Goal: Transaction & Acquisition: Purchase product/service

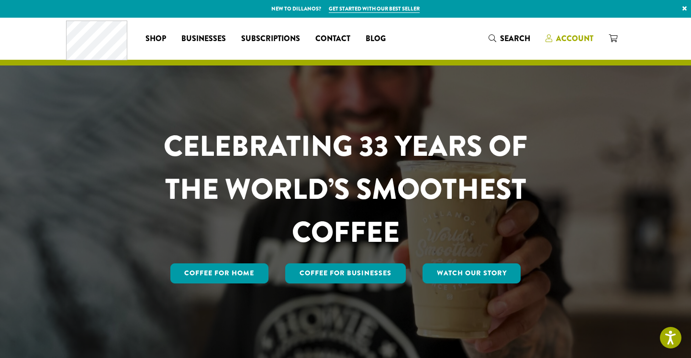
click at [566, 32] on link "Account" at bounding box center [568, 39] width 63 height 16
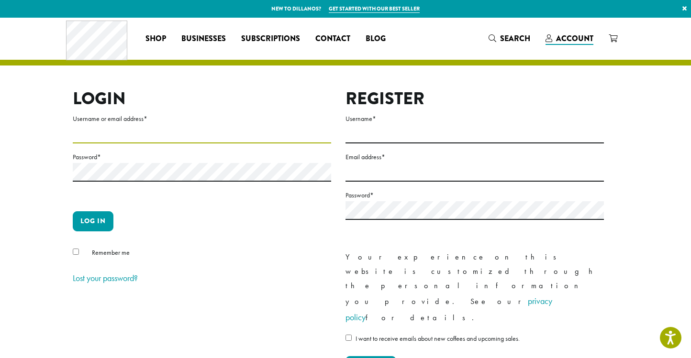
click at [139, 133] on input "Username or email address *" at bounding box center [202, 134] width 258 height 19
type input "**********"
click at [93, 223] on button "Log in" at bounding box center [93, 221] width 41 height 20
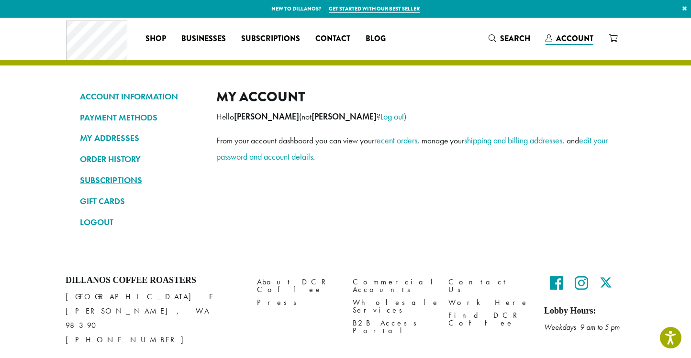
click at [91, 183] on link "SUBSCRIPTIONS" at bounding box center [141, 180] width 122 height 16
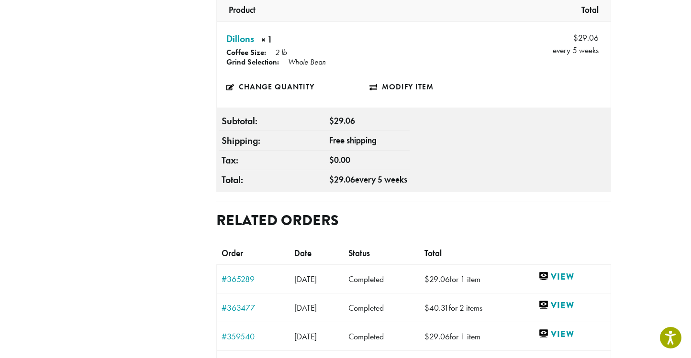
scroll to position [526, 0]
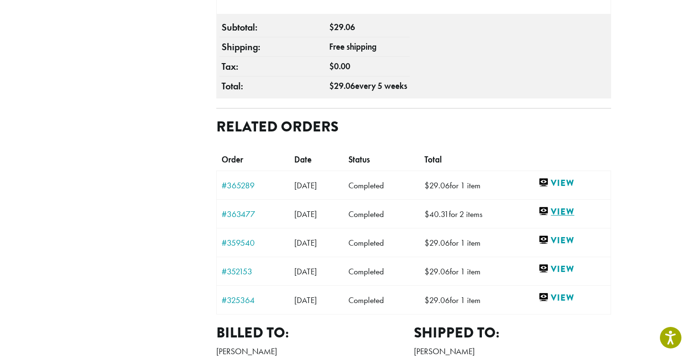
click at [567, 206] on link "View" at bounding box center [571, 212] width 67 height 12
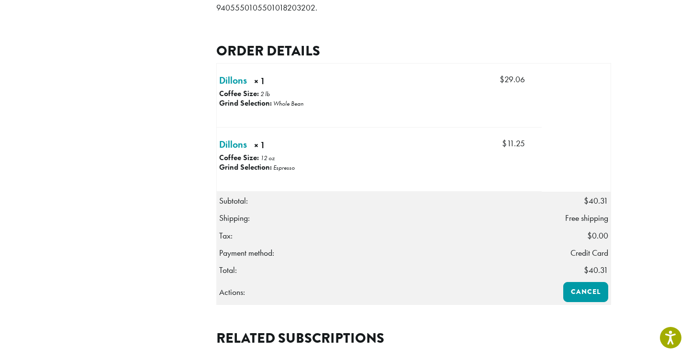
scroll to position [239, 0]
click at [238, 151] on link "Dillons × 1" at bounding box center [233, 144] width 28 height 14
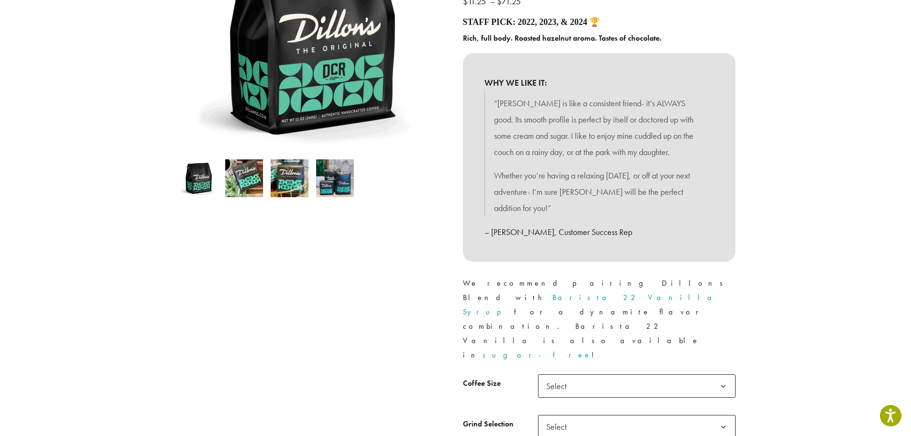
scroll to position [335, 0]
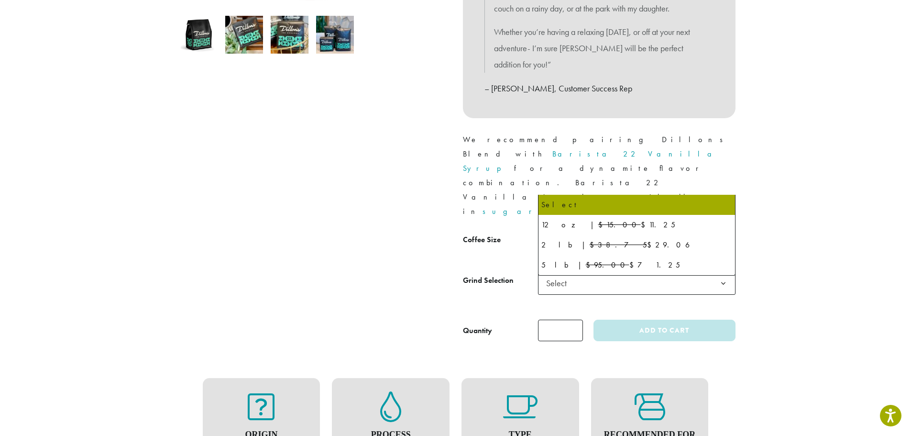
click at [628, 230] on span "Select" at bounding box center [636, 241] width 197 height 23
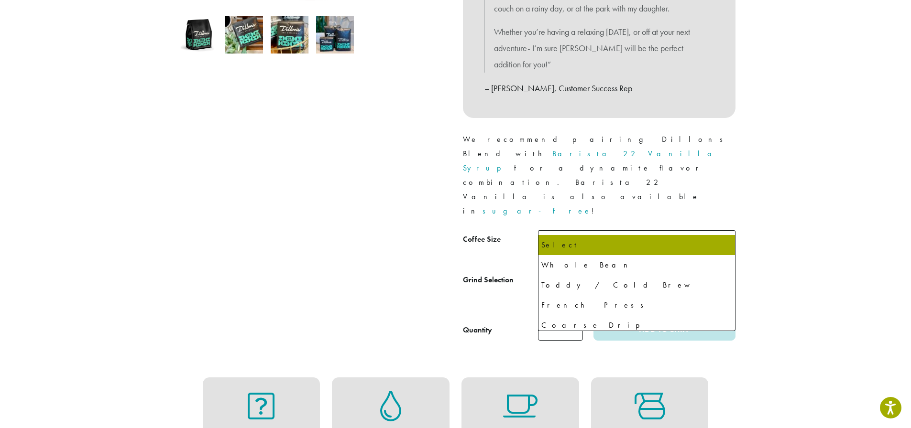
click at [614, 271] on span "Select" at bounding box center [636, 282] width 197 height 23
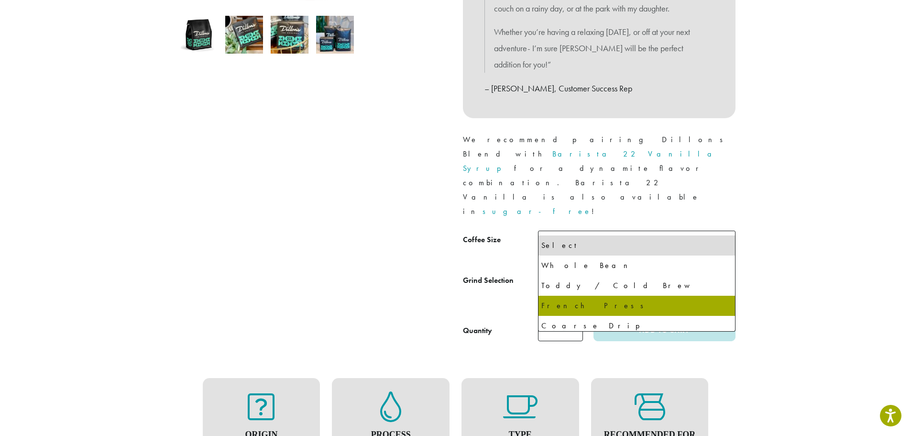
select select "*********"
select select "**********"
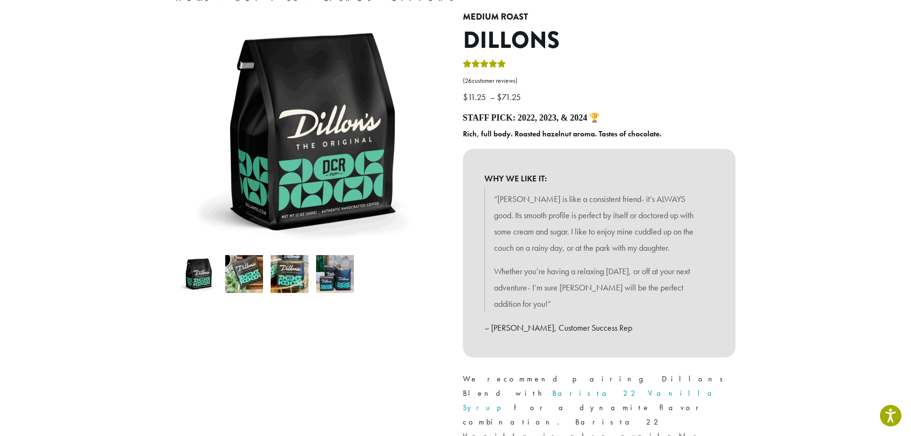
scroll to position [0, 0]
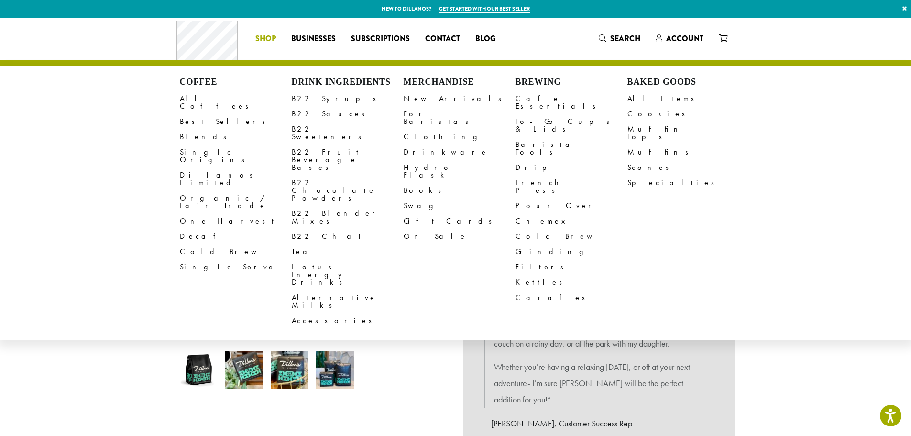
click at [269, 42] on li "Coffee All Coffees Best Sellers Blends Single Origins Dillanos Limited Organic …" at bounding box center [266, 38] width 36 height 15
click at [201, 114] on link "Best Sellers" at bounding box center [236, 121] width 112 height 15
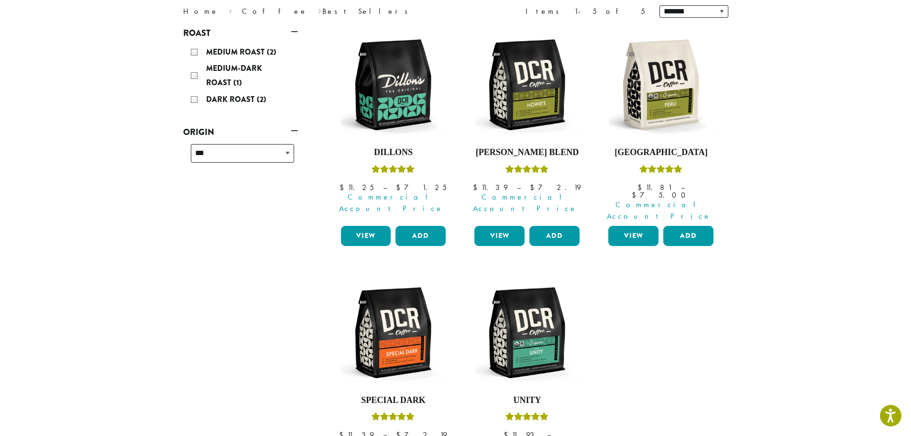
scroll to position [191, 0]
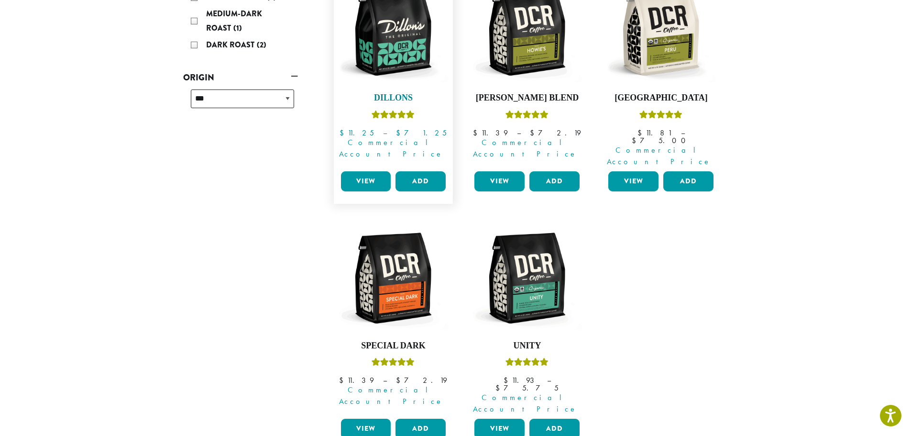
click at [388, 50] on img at bounding box center [393, 30] width 110 height 110
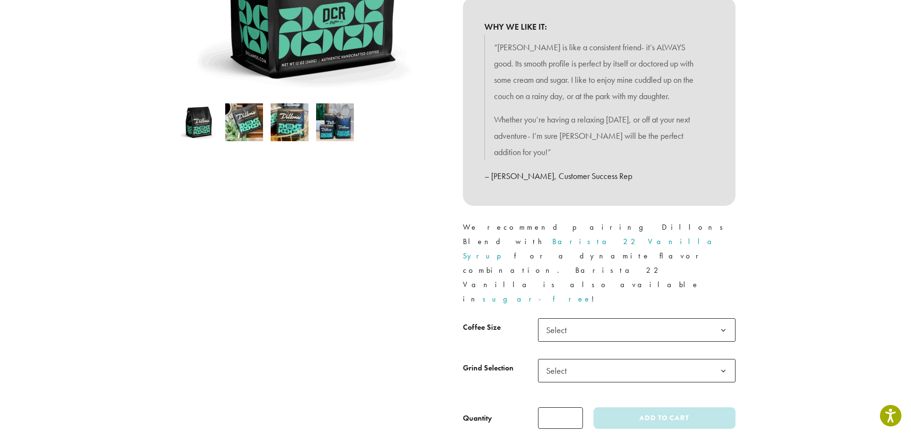
scroll to position [287, 0]
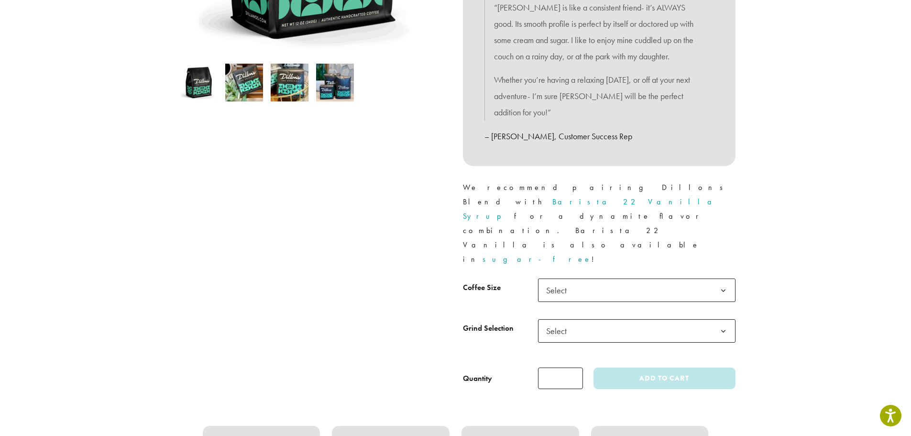
click at [724, 279] on b at bounding box center [723, 290] width 23 height 23
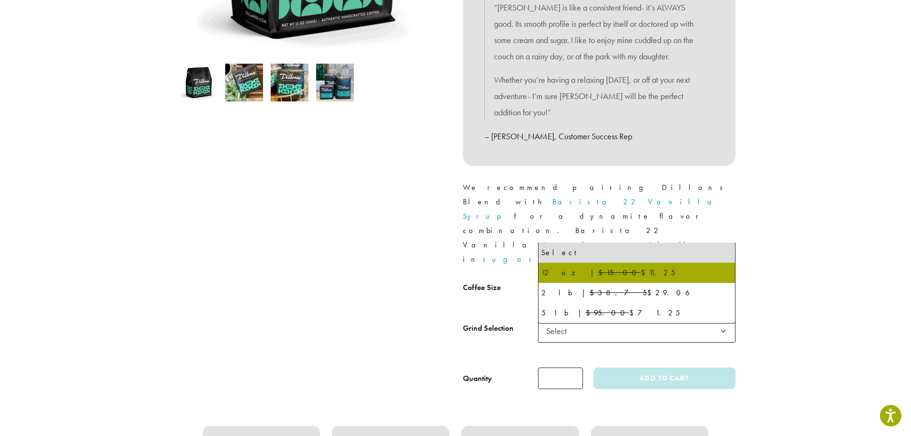
select select "*********"
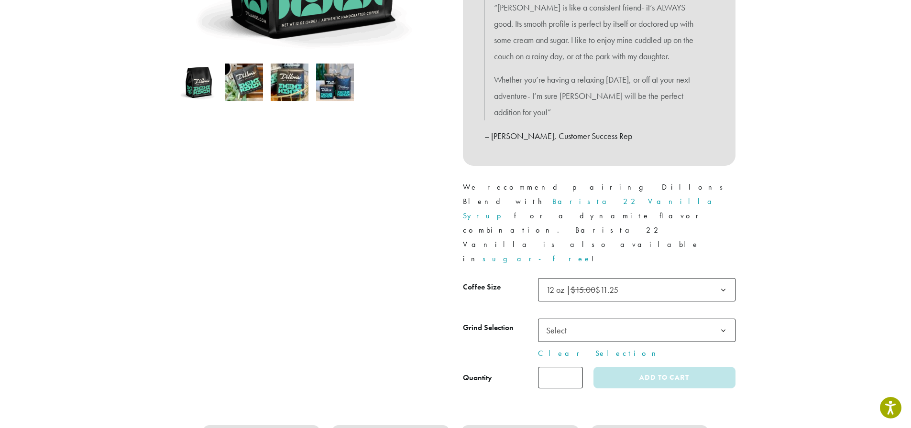
click at [685, 319] on span "Select" at bounding box center [636, 330] width 197 height 23
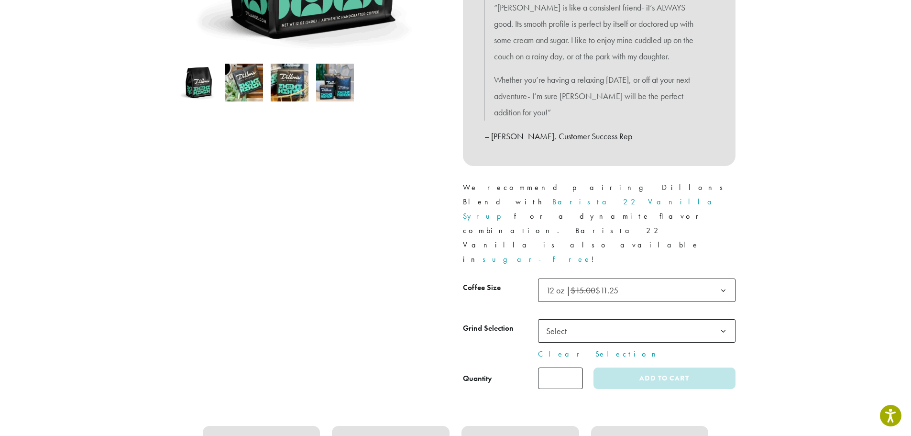
type input "*"
click at [575, 367] on input "*" at bounding box center [560, 378] width 45 height 22
click at [718, 319] on b at bounding box center [723, 330] width 23 height 23
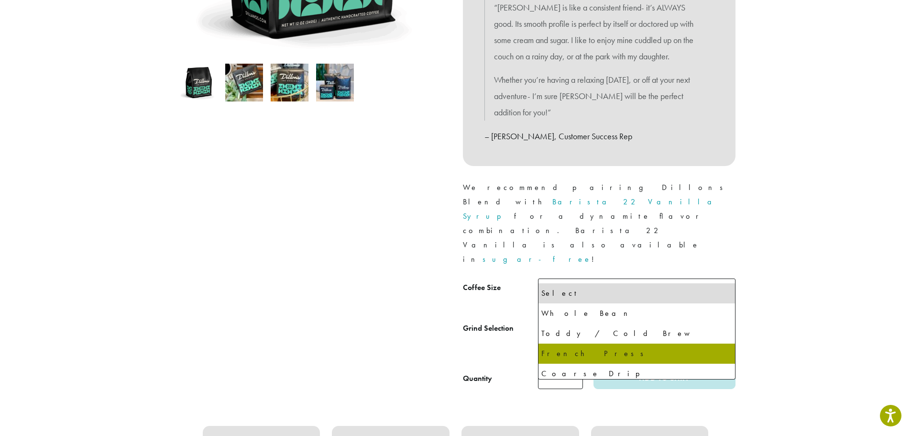
select select "*********"
select select "**********"
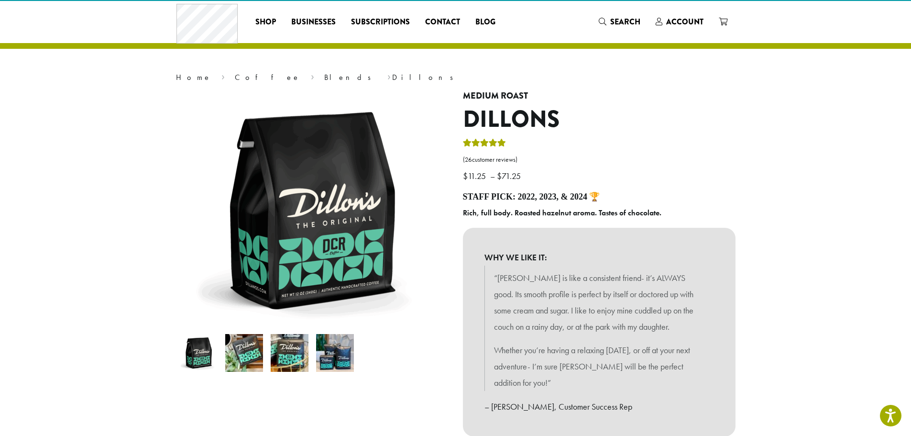
scroll to position [0, 0]
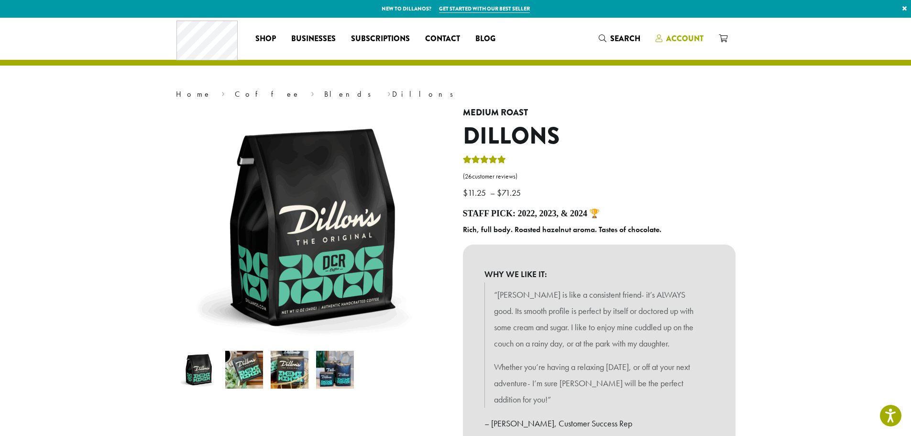
click at [679, 33] on span "Account" at bounding box center [684, 38] width 37 height 11
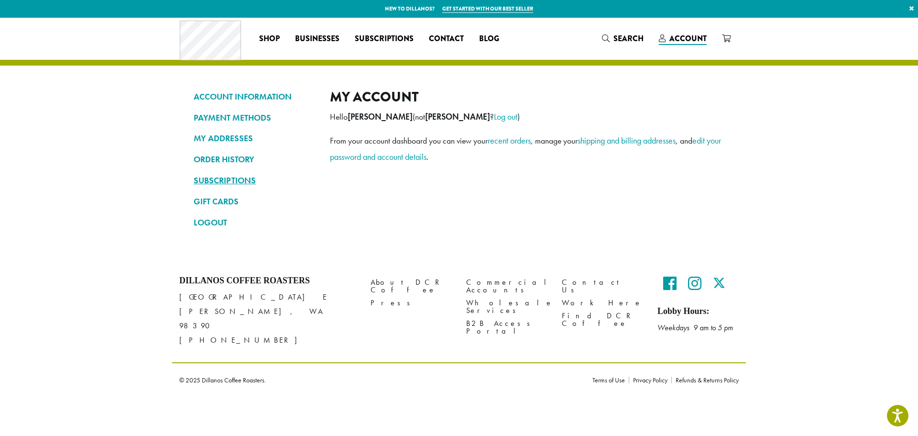
click at [244, 178] on link "SUBSCRIPTIONS" at bounding box center [255, 180] width 122 height 16
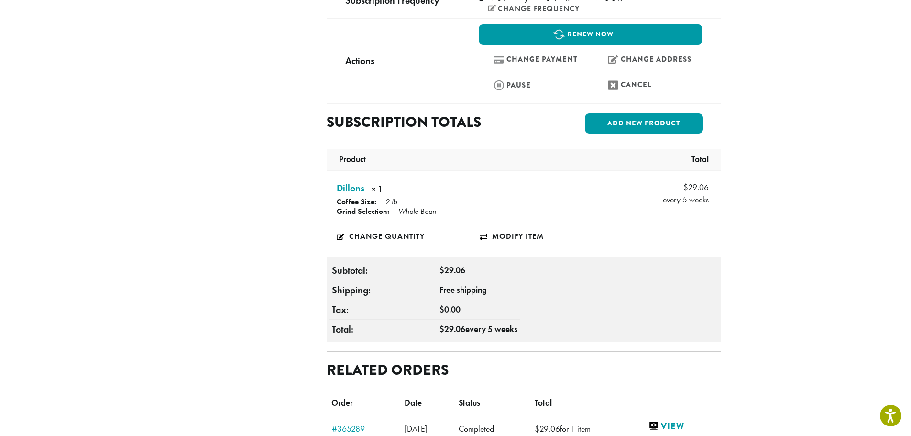
scroll to position [430, 0]
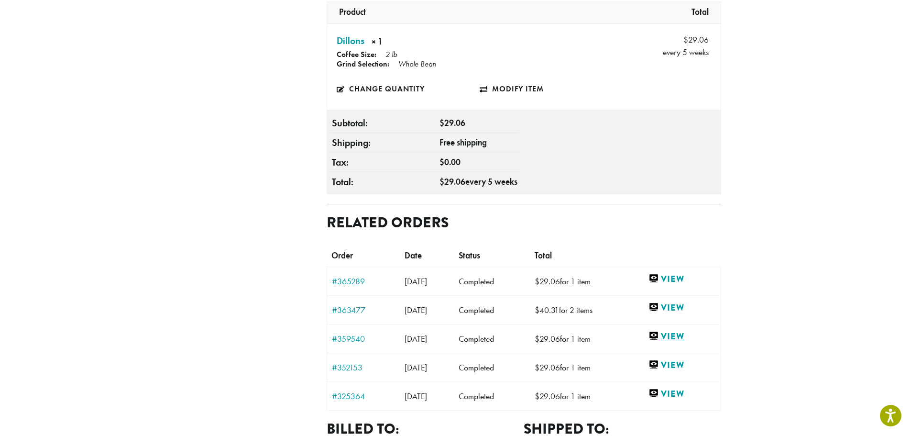
click at [675, 330] on link "View" at bounding box center [681, 336] width 67 height 12
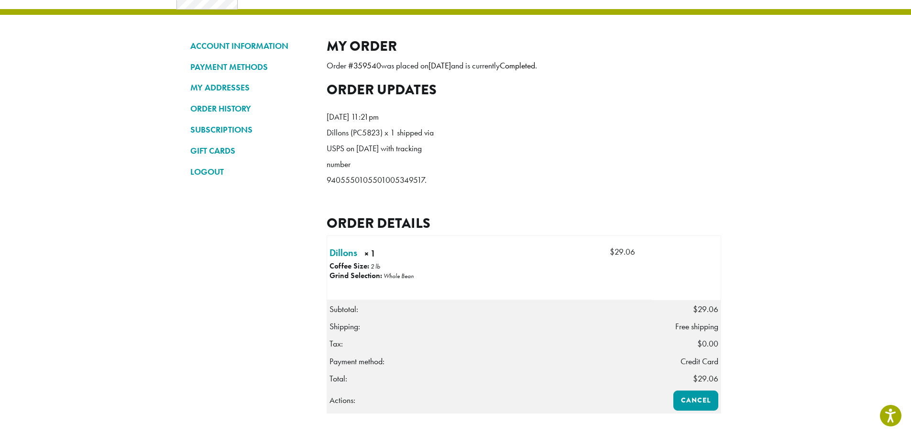
scroll to position [47, 0]
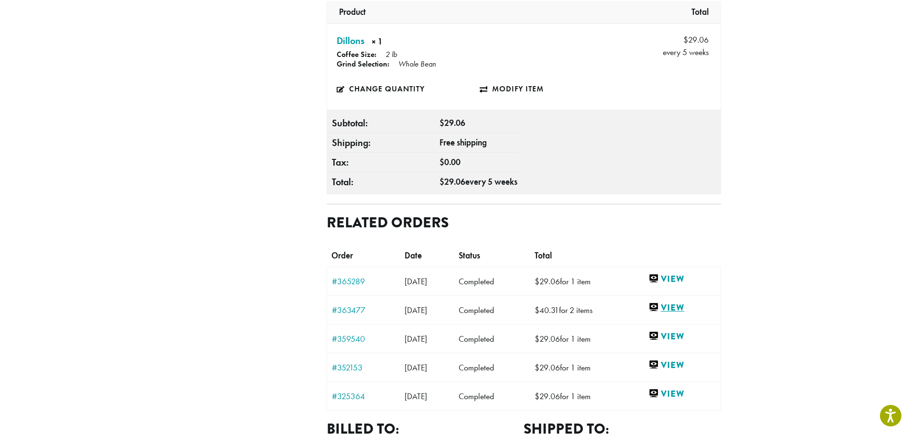
click at [684, 301] on link "View" at bounding box center [681, 307] width 67 height 12
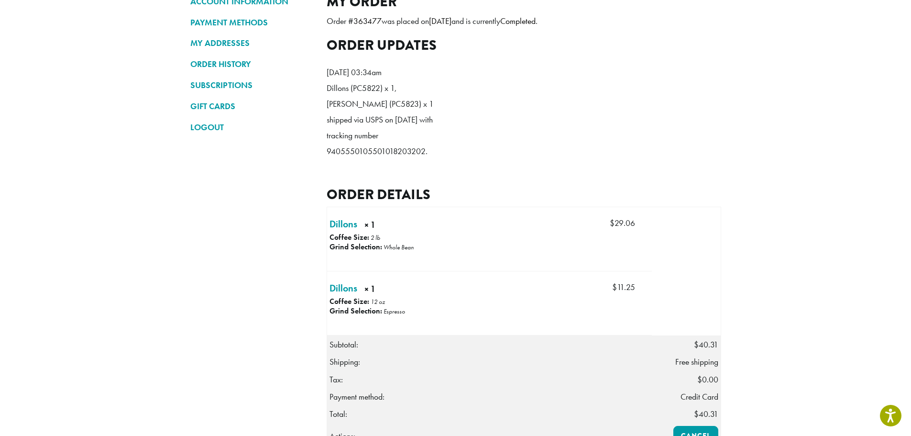
scroll to position [96, 0]
click at [347, 295] on link "Dillons × 1" at bounding box center [343, 287] width 28 height 14
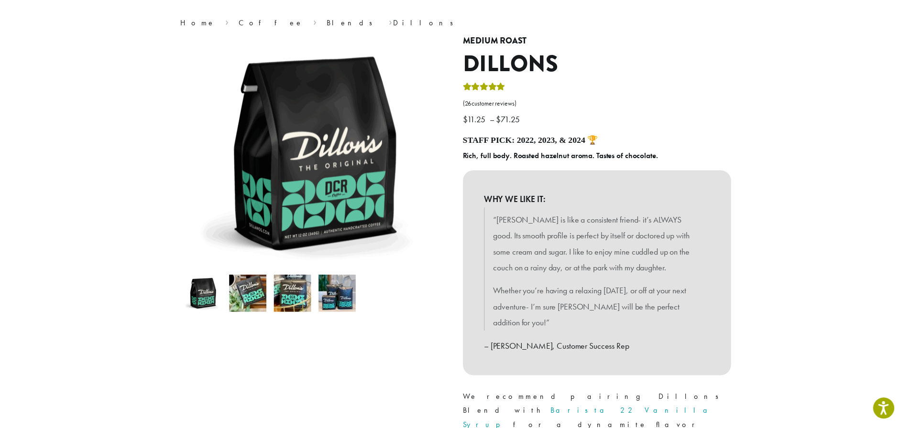
scroll to position [191, 0]
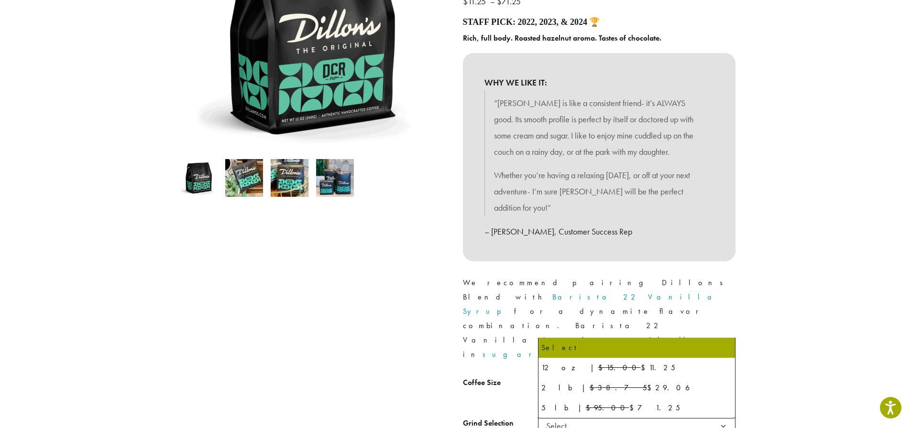
click at [681, 374] on span "Select" at bounding box center [636, 385] width 197 height 23
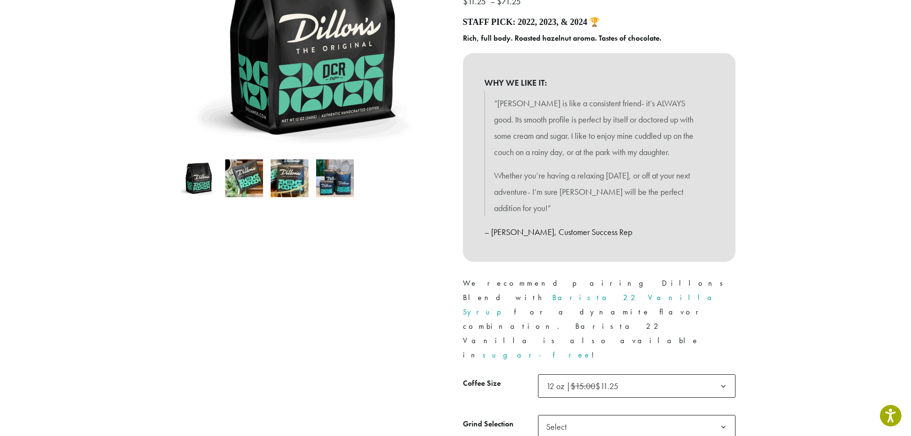
click at [721, 415] on b at bounding box center [723, 426] width 23 height 23
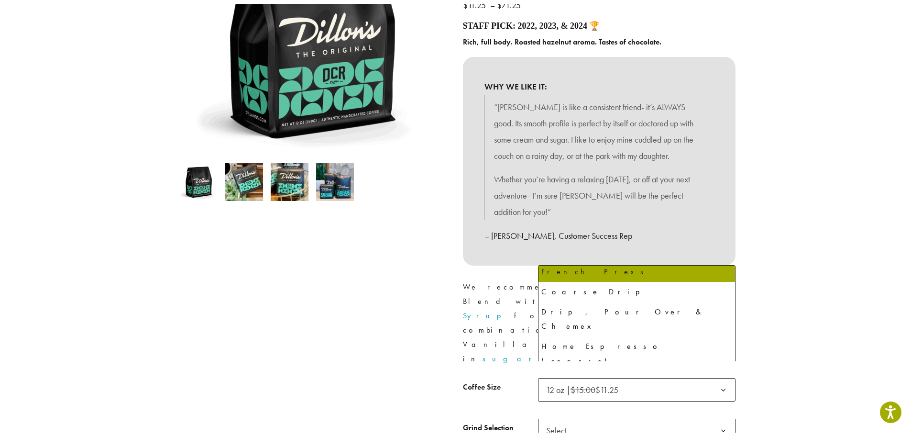
scroll to position [66, 0]
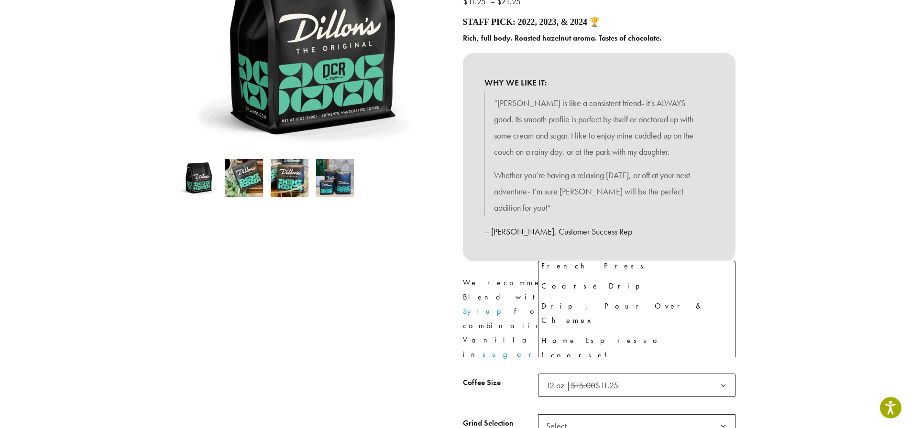
select select "*********"
select select "********"
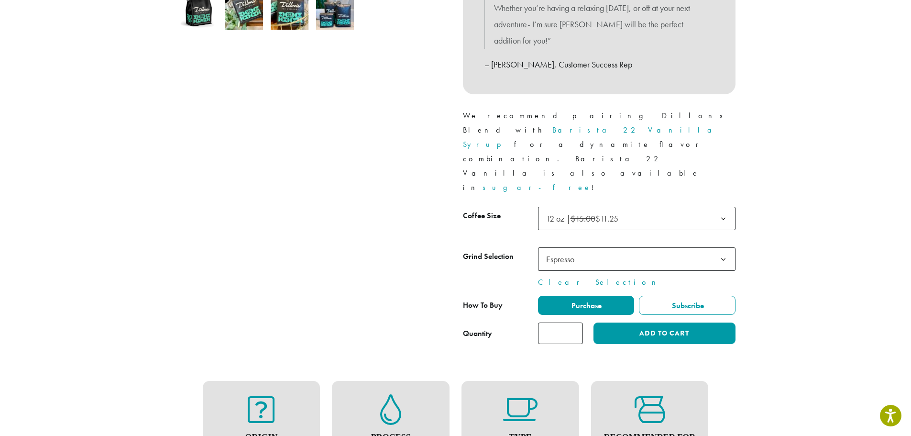
scroll to position [383, 0]
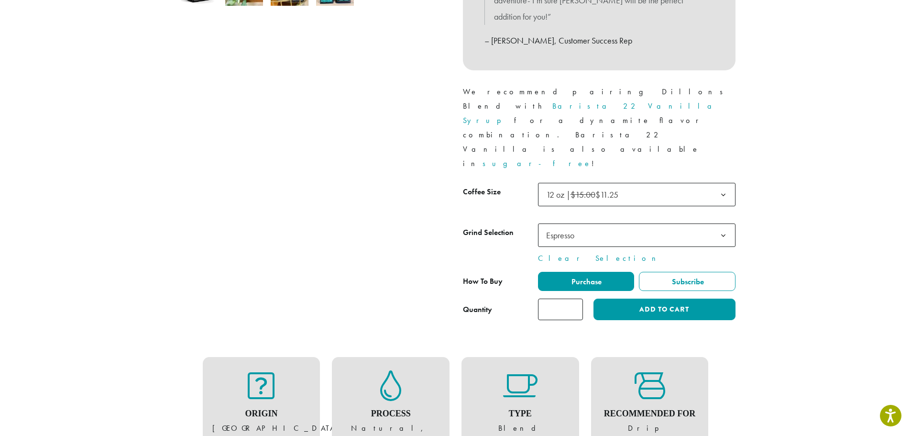
type input "*"
click at [575, 298] on input "*" at bounding box center [560, 309] width 45 height 22
click at [654, 298] on button "Add to cart" at bounding box center [664, 309] width 142 height 22
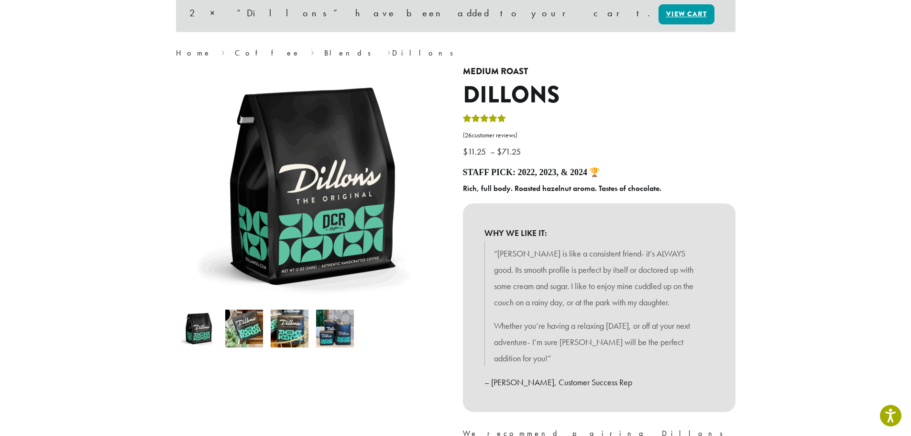
scroll to position [287, 0]
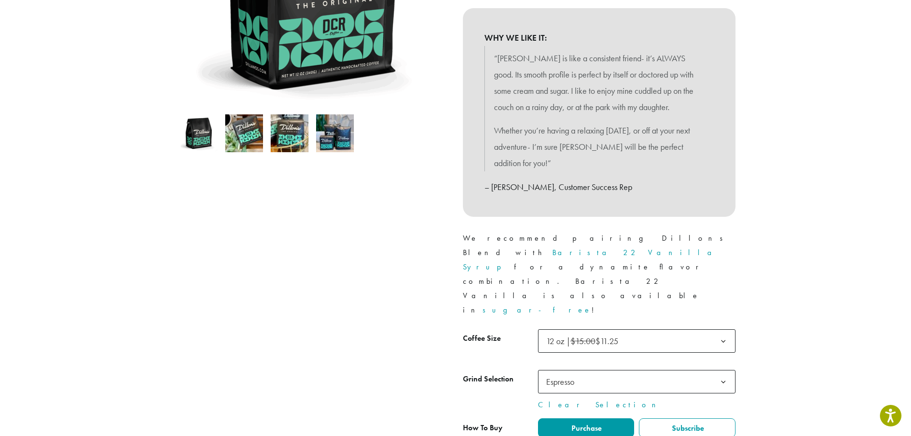
click at [722, 329] on b at bounding box center [723, 340] width 23 height 23
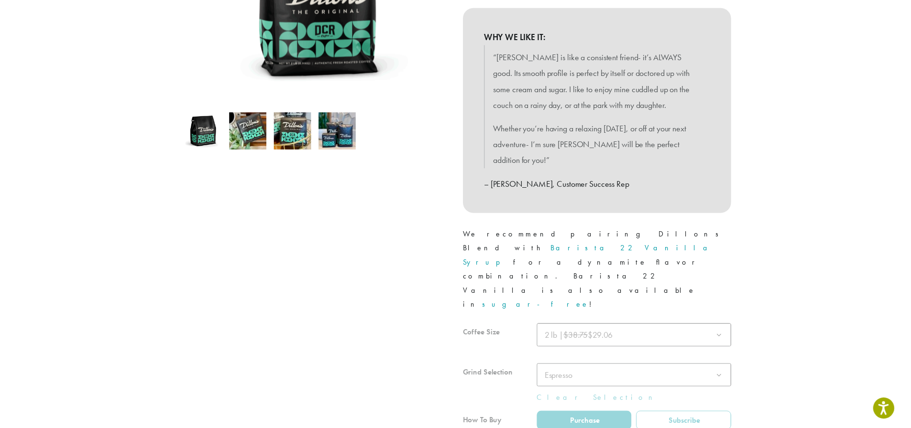
scroll to position [236, 0]
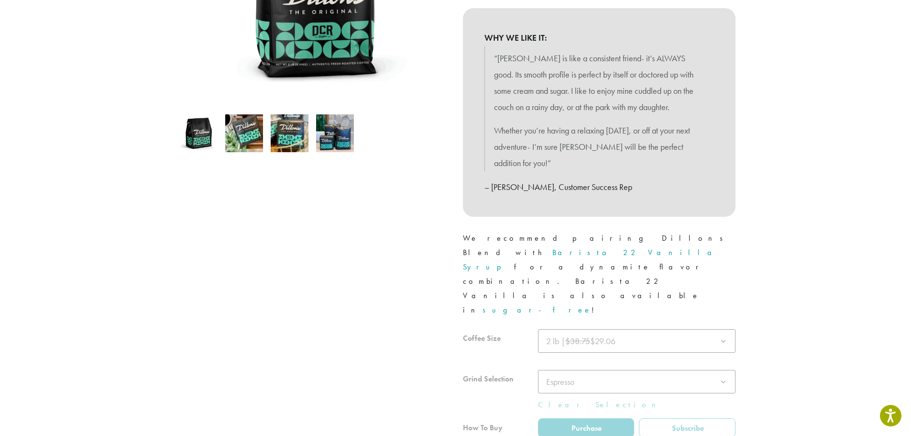
click at [723, 330] on div at bounding box center [599, 397] width 273 height 137
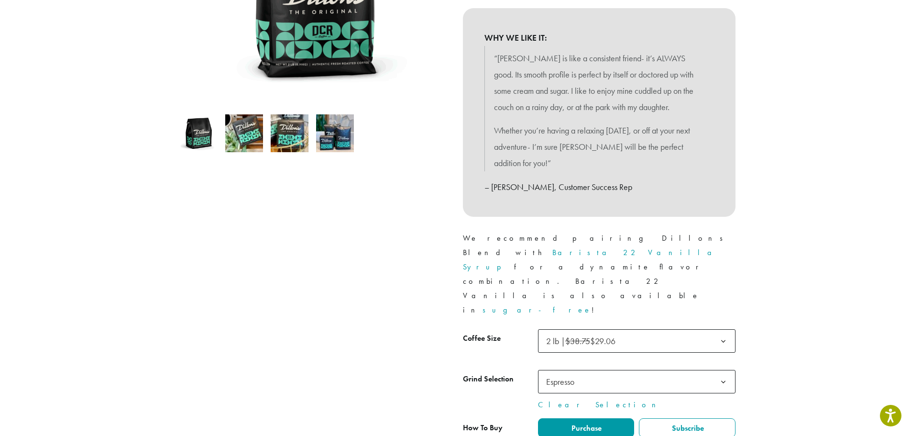
click at [723, 370] on b at bounding box center [723, 381] width 23 height 23
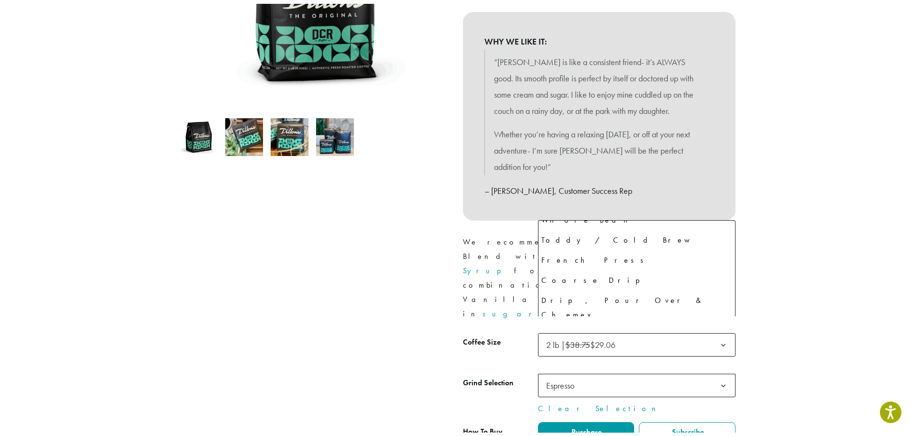
scroll to position [0, 0]
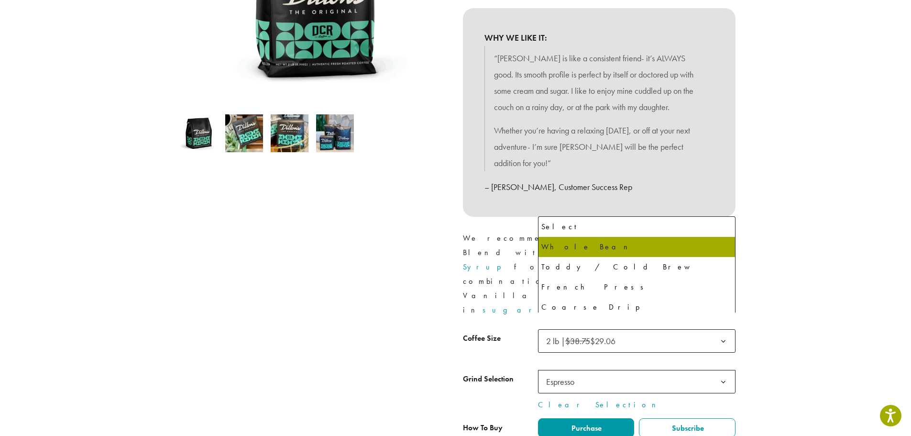
select select "**********"
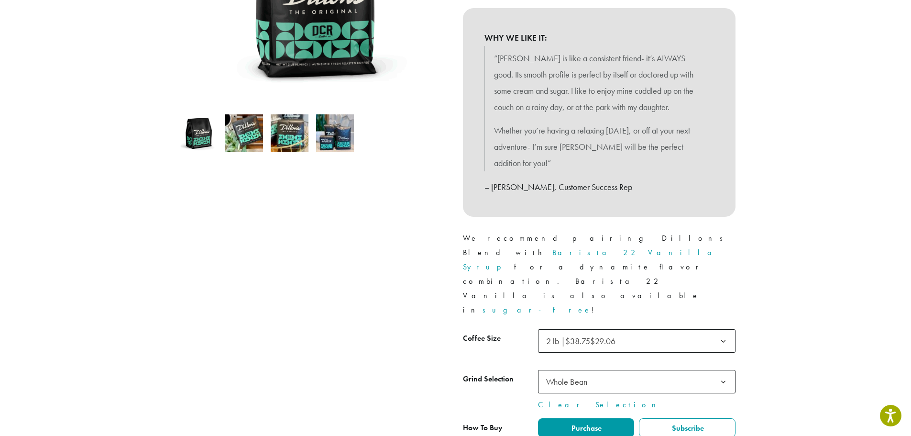
drag, startPoint x: 574, startPoint y: 397, endPoint x: 570, endPoint y: 398, distance: 4.9
type input "*"
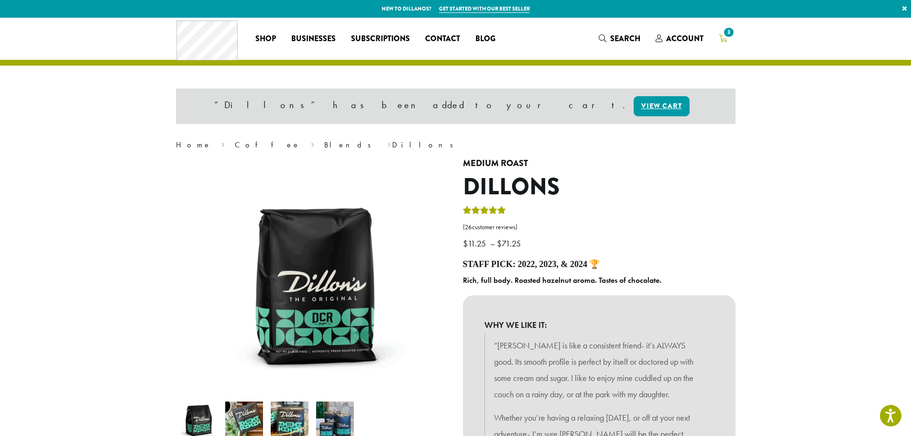
click at [724, 42] on icon "3" at bounding box center [723, 38] width 9 height 8
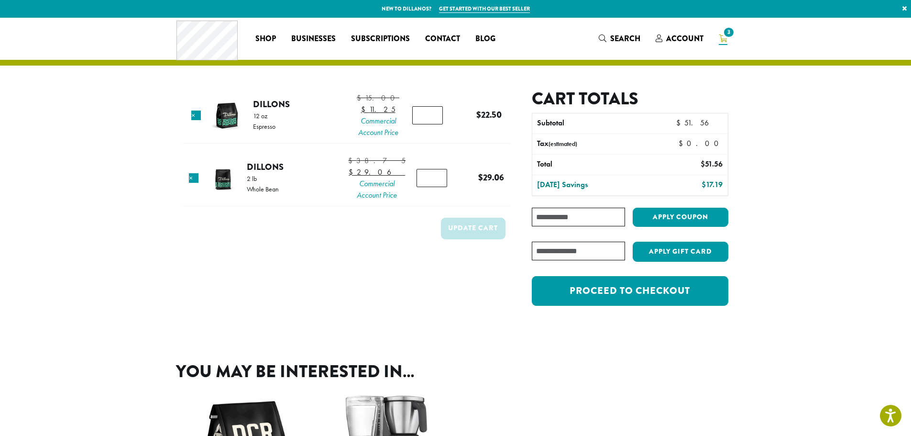
click at [582, 219] on input "Coupon:" at bounding box center [578, 217] width 93 height 19
paste input "********"
type input "********"
click at [652, 215] on button "Apply coupon" at bounding box center [681, 218] width 96 height 20
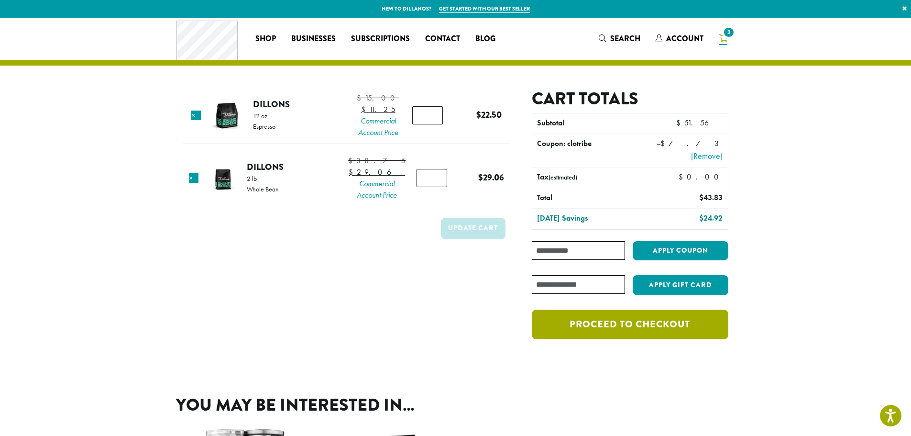
click at [600, 318] on link "Proceed to checkout" at bounding box center [630, 324] width 196 height 30
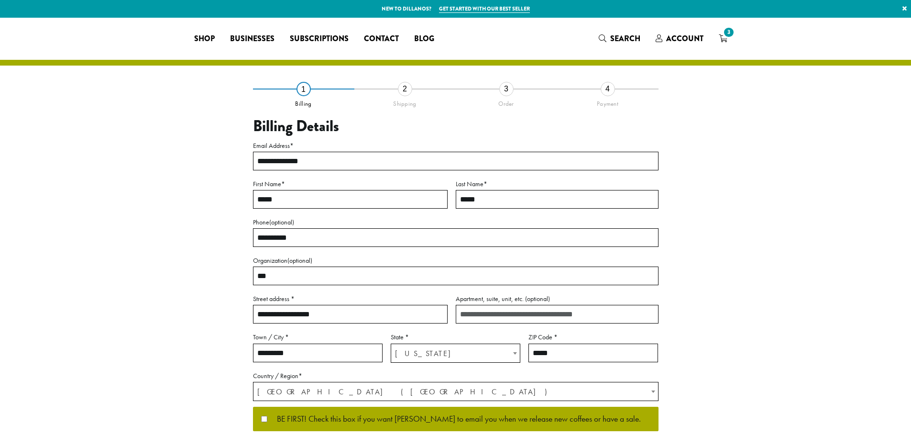
select select "**"
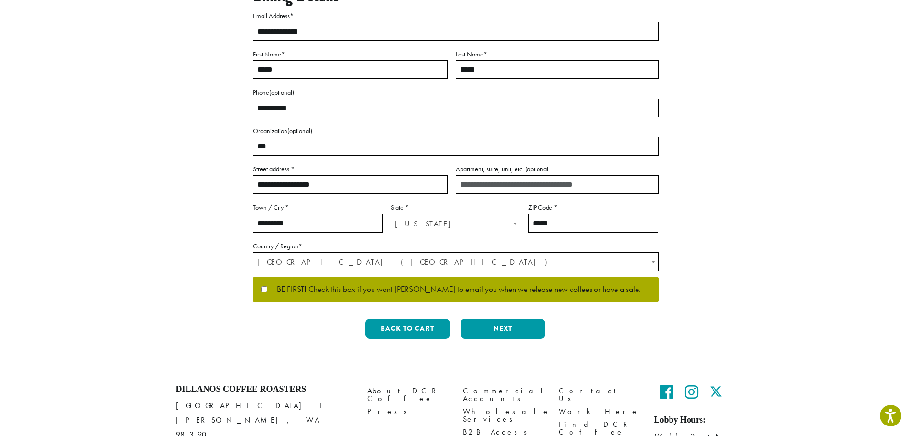
scroll to position [143, 0]
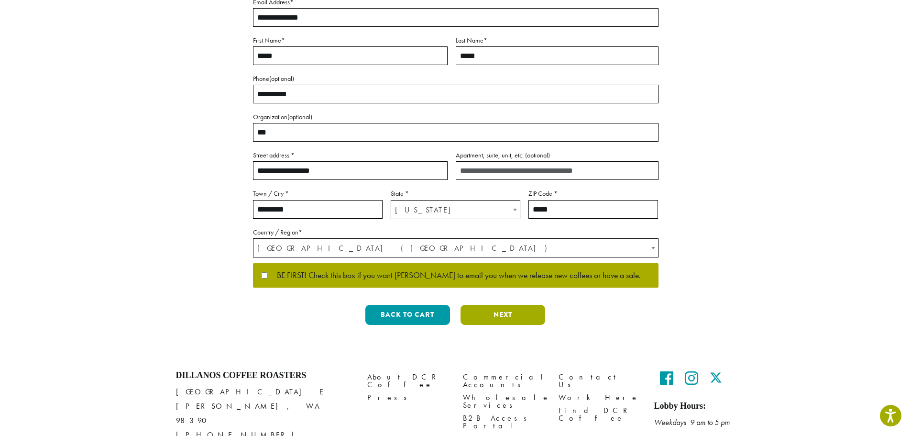
click at [487, 313] on button "Next" at bounding box center [502, 315] width 85 height 20
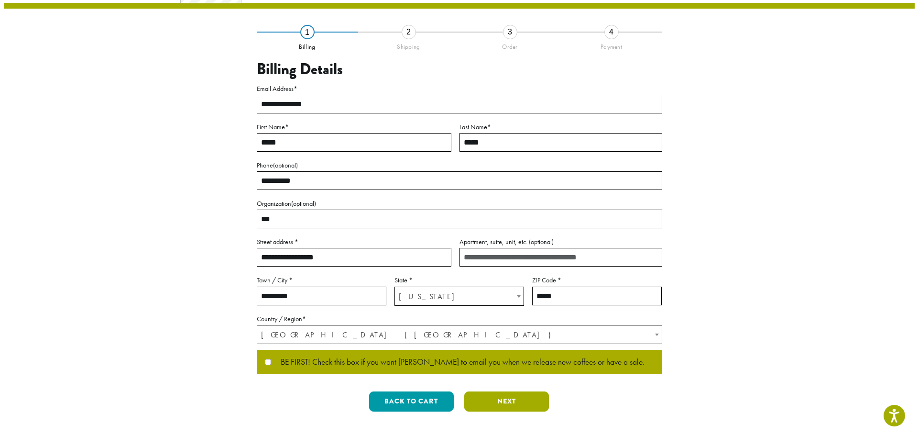
scroll to position [0, 0]
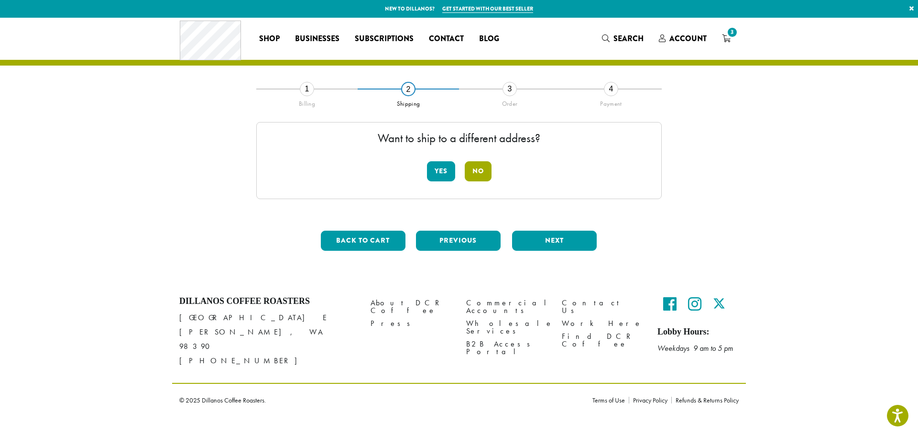
click at [488, 175] on button "No" at bounding box center [478, 171] width 27 height 20
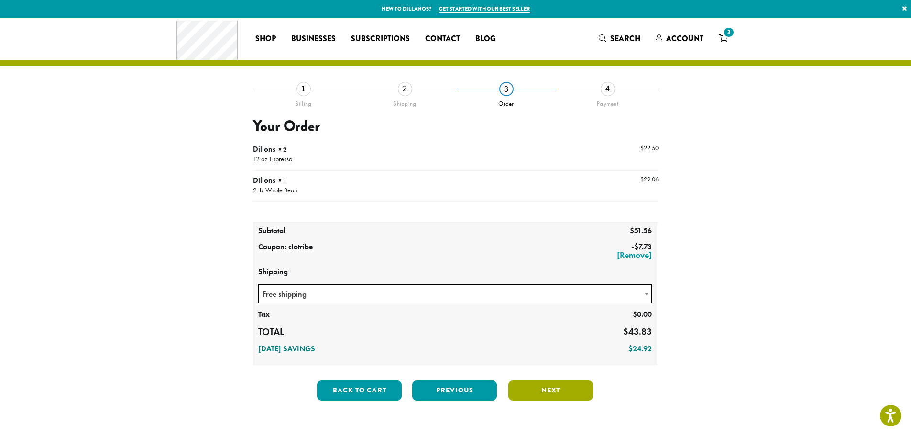
click at [525, 387] on button "Next" at bounding box center [550, 390] width 85 height 20
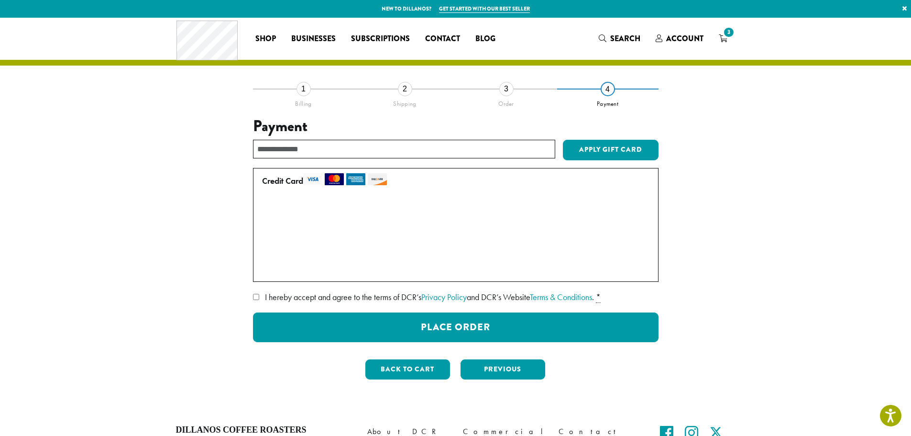
click at [267, 249] on label "• • • 3043 (expires 09/26)" at bounding box center [454, 248] width 384 height 15
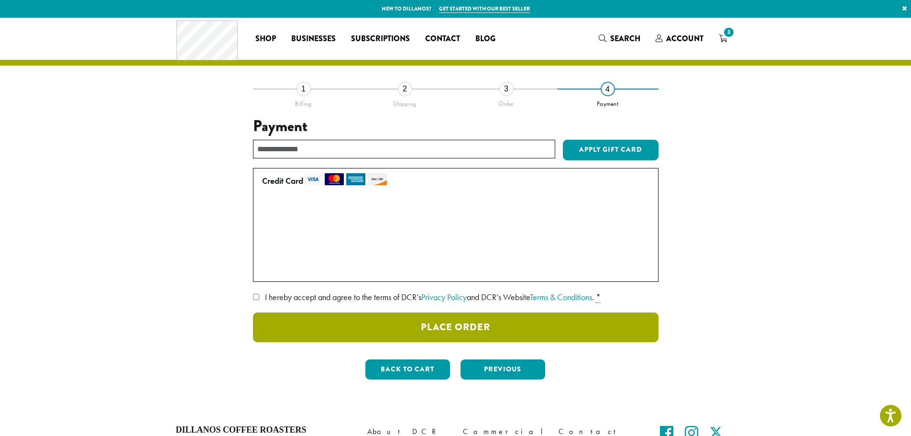
click at [448, 334] on button "Place Order" at bounding box center [456, 327] width 406 height 30
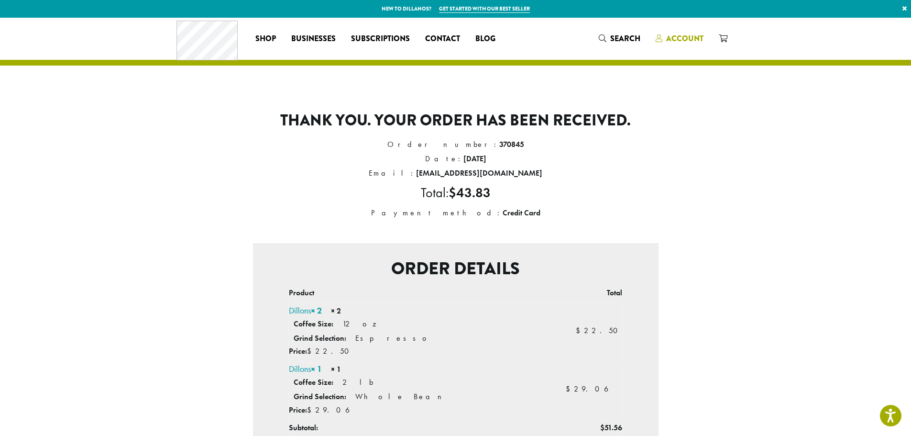
click at [679, 42] on span "Account" at bounding box center [684, 38] width 37 height 11
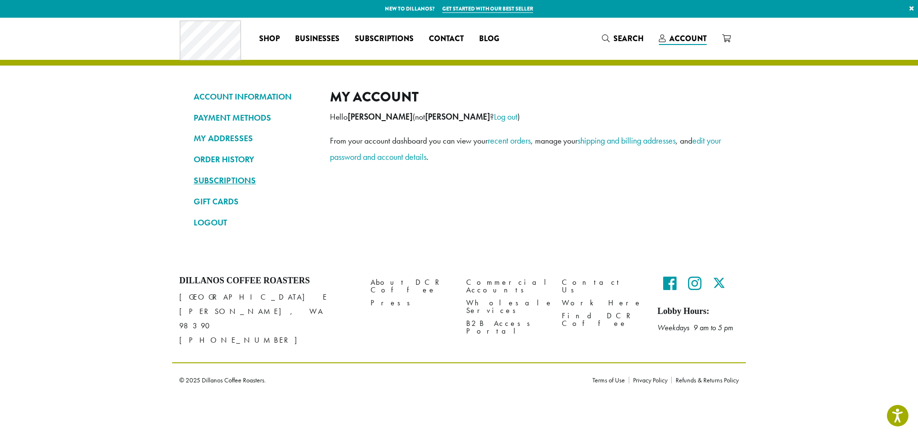
click at [242, 185] on link "SUBSCRIPTIONS" at bounding box center [255, 180] width 122 height 16
